Goal: Information Seeking & Learning: Learn about a topic

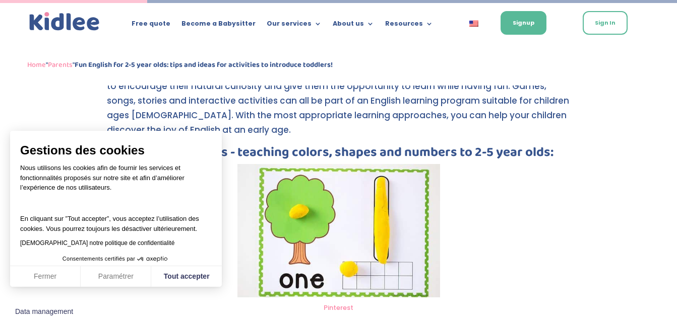
scroll to position [501, 0]
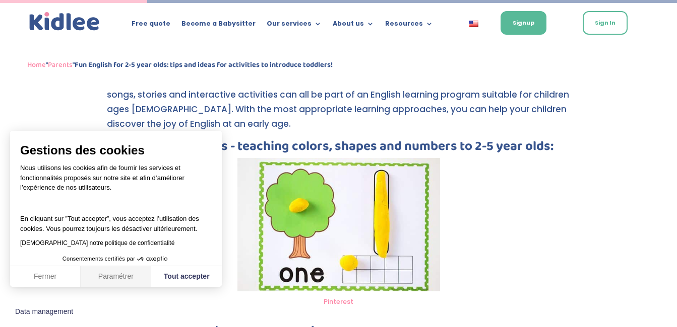
click at [100, 279] on button "Paramétrer" at bounding box center [116, 276] width 71 height 21
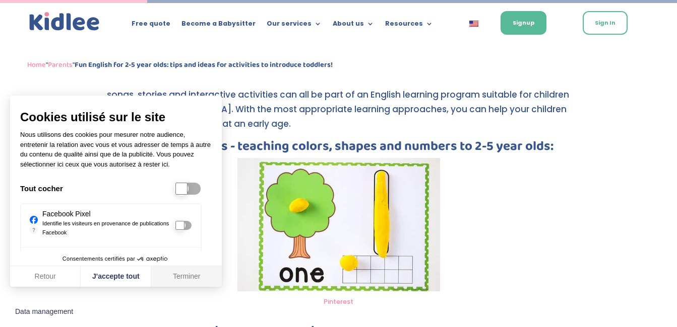
click at [195, 277] on button "Terminer" at bounding box center [186, 276] width 71 height 21
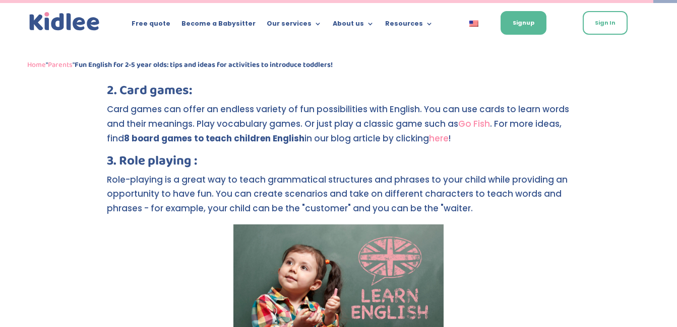
scroll to position [2231, 0]
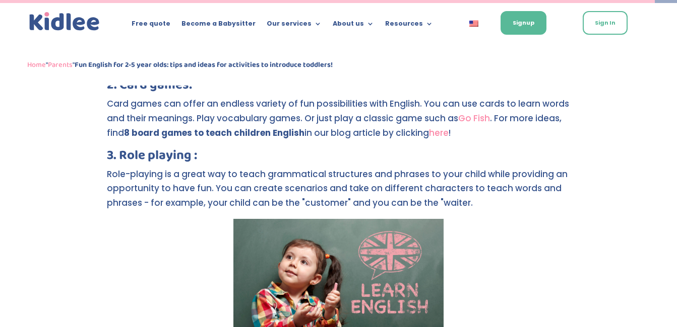
click at [436, 127] on link "here" at bounding box center [439, 133] width 20 height 12
